Goal: Task Accomplishment & Management: Use online tool/utility

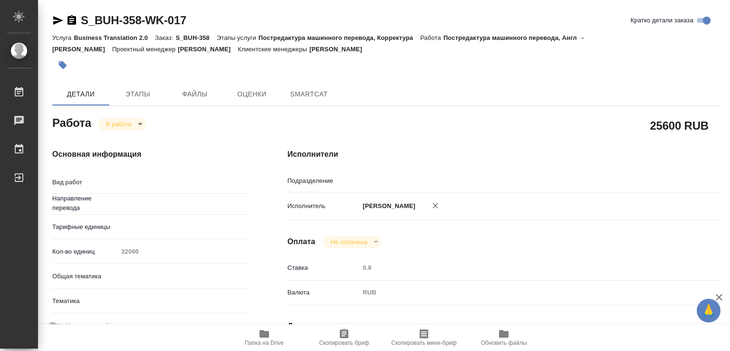
type input "англ-рус"
type input "Проектный офис"
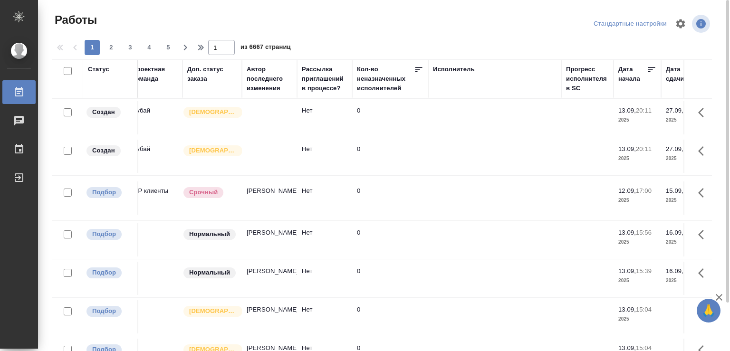
drag, startPoint x: 672, startPoint y: 71, endPoint x: 725, endPoint y: 68, distance: 52.3
click at [725, 68] on tr "Статус Код работы Код заказа Клиент Вид работ Вид услуги Языковая пара Подразде…" at bounding box center [630, 78] width 1948 height 39
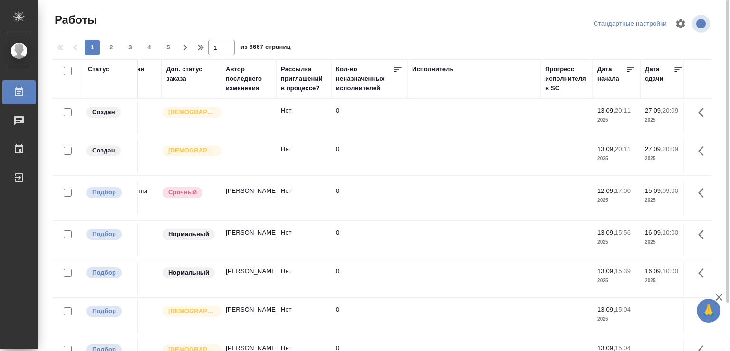
click at [448, 79] on div "Исполнитель" at bounding box center [474, 79] width 124 height 29
click at [435, 68] on div "Исполнитель" at bounding box center [433, 70] width 42 height 10
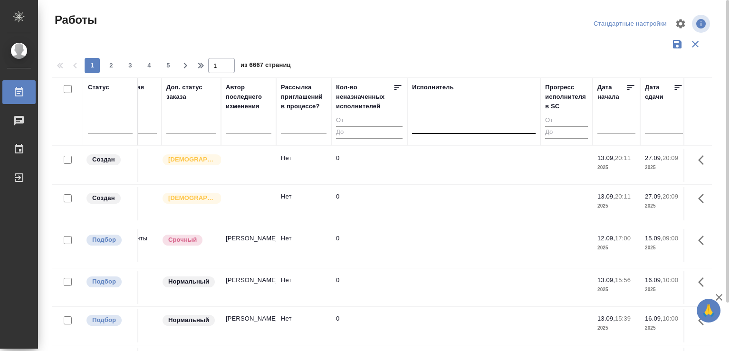
click at [438, 128] on div at bounding box center [474, 124] width 124 height 14
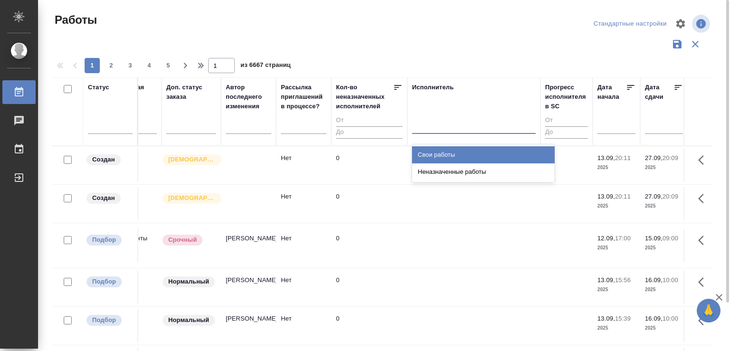
click at [433, 155] on div "Свои работы" at bounding box center [483, 154] width 143 height 17
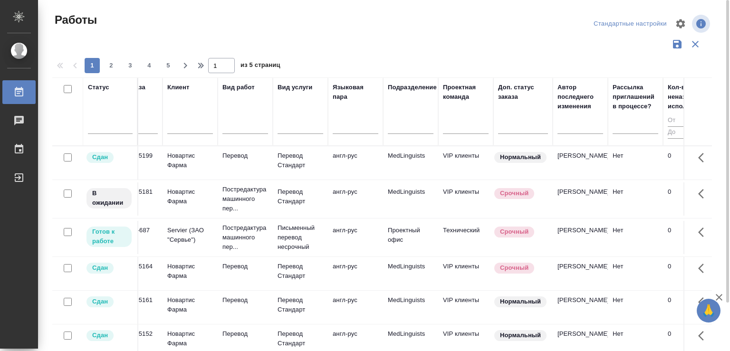
scroll to position [0, 0]
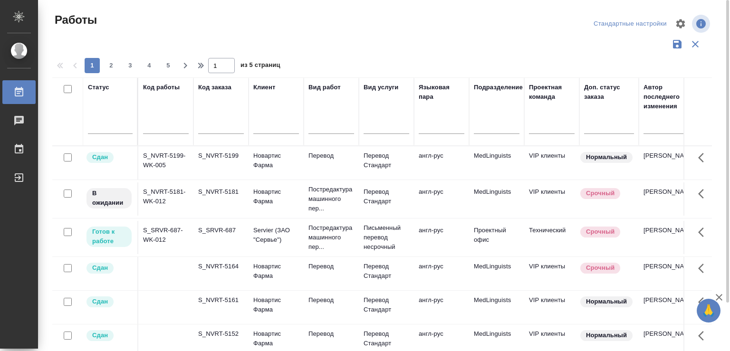
drag, startPoint x: 247, startPoint y: 102, endPoint x: 19, endPoint y: 133, distance: 230.1
click at [52, 133] on div "Статус Код работы Код заказа Клиент Вид работ Вид услуги Языковая пара Подразде…" at bounding box center [381, 248] width 659 height 342
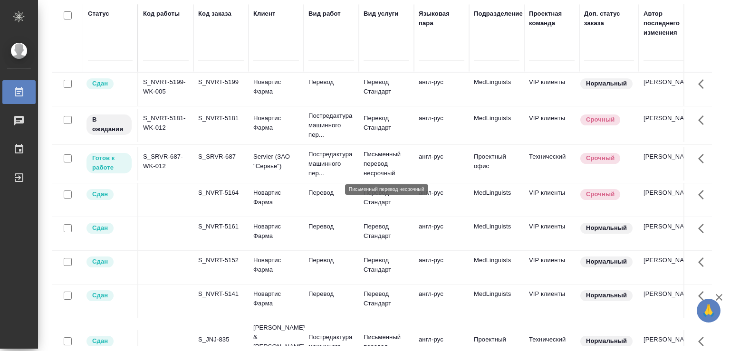
click at [371, 154] on p "Письменный перевод несрочный" at bounding box center [386, 164] width 46 height 29
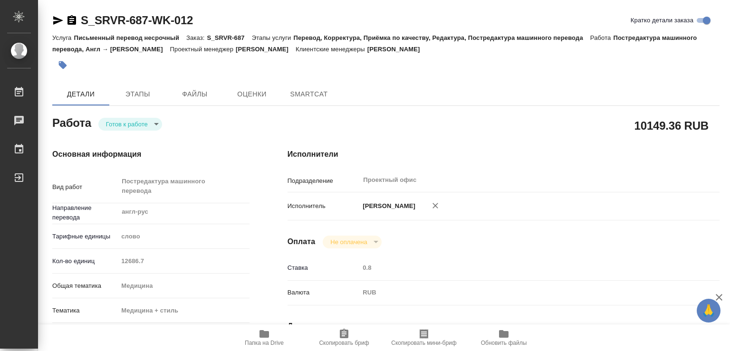
type textarea "x"
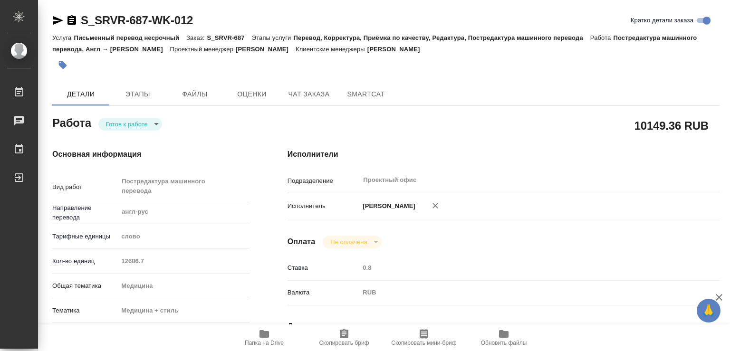
type textarea "x"
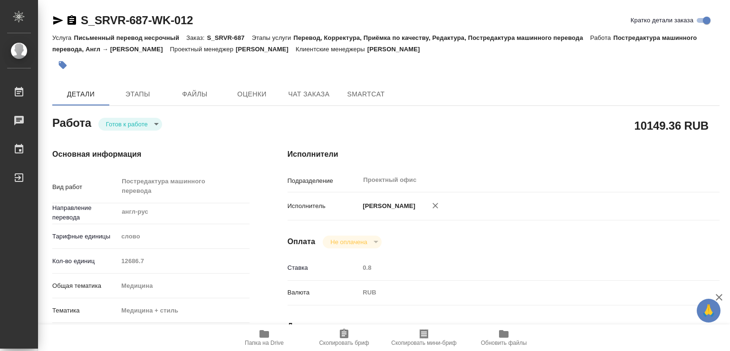
click at [155, 123] on body "🙏 .cls-1 fill:#fff; AWATERA Chechilova Mariia Работы Чаты График Выйти S_SRVR-6…" at bounding box center [365, 175] width 730 height 351
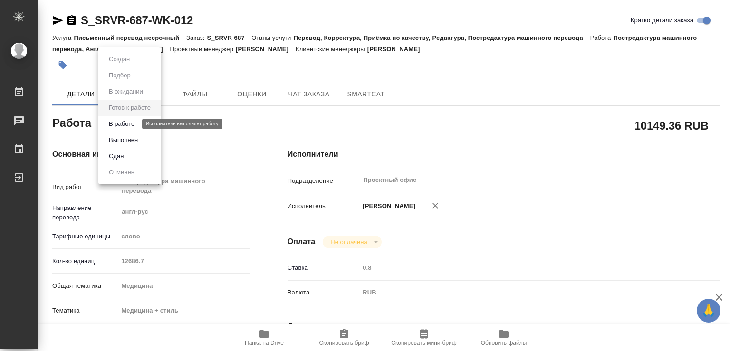
click at [126, 127] on button "В работе" at bounding box center [121, 124] width 31 height 10
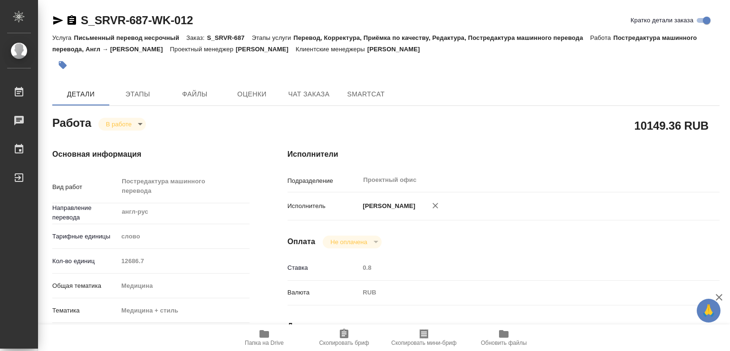
type textarea "x"
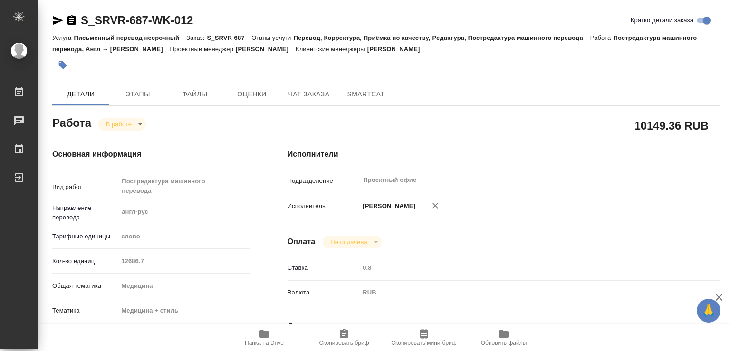
type textarea "x"
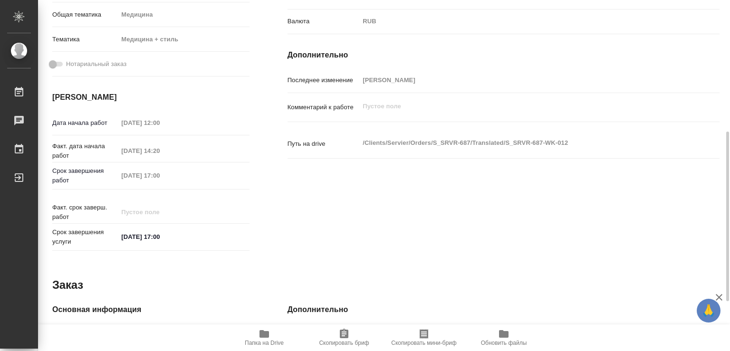
scroll to position [374, 0]
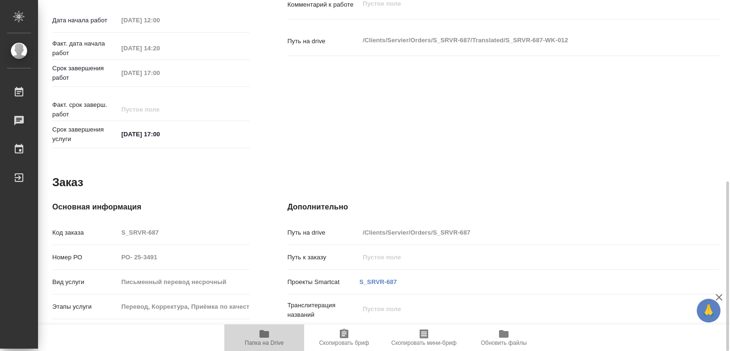
click at [264, 334] on icon "button" at bounding box center [264, 334] width 10 height 8
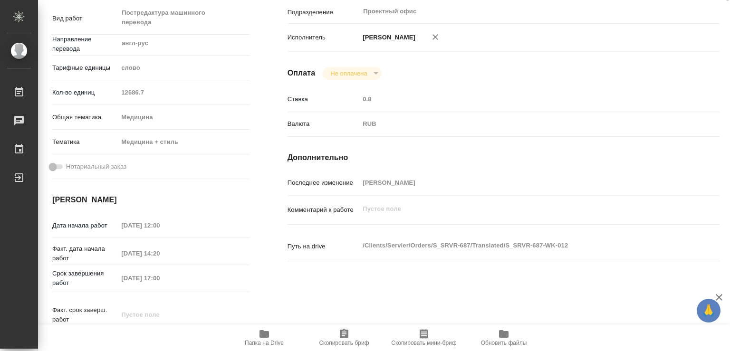
scroll to position [0, 0]
